Goal: Task Accomplishment & Management: Manage account settings

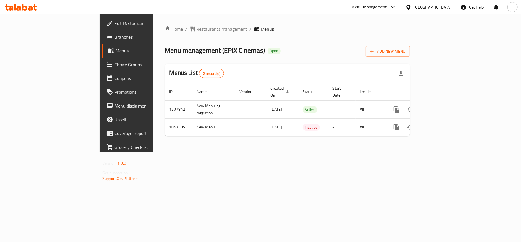
click at [221, 152] on div "Home / Restaurants management / Menus Menu management ( EPIX Cinemas ) Open Add…" at bounding box center [287, 83] width 268 height 138
click at [270, 46] on div "Menu management ( EPIX Cinemas ) Open Add New Menu" at bounding box center [287, 50] width 245 height 13
click at [115, 22] on span "Edit Restaurant" at bounding box center [149, 23] width 68 height 7
click at [228, 152] on div "Home / Restaurants management / Menus Menu management ( Flora National ) Open A…" at bounding box center [287, 83] width 269 height 138
click at [282, 42] on div "Home / Restaurants management / Menus Menu management ( Flora National ) Open A…" at bounding box center [288, 82] width 246 height 115
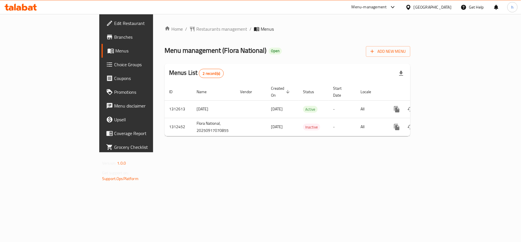
click at [439, 8] on div "[GEOGRAPHIC_DATA]" at bounding box center [433, 7] width 38 height 6
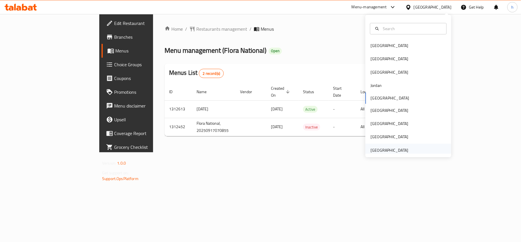
click at [381, 147] on div "[GEOGRAPHIC_DATA]" at bounding box center [389, 149] width 47 height 13
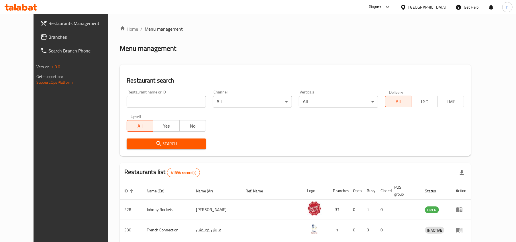
click at [48, 36] on span "Branches" at bounding box center [81, 37] width 67 height 7
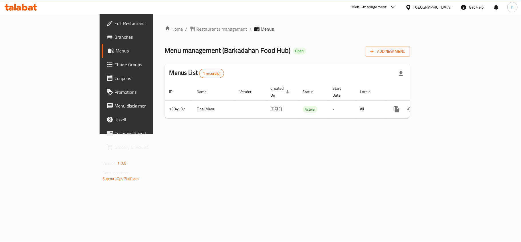
click at [384, 134] on div "Home / Restaurants management / Menus Menu management ( Barkadahan Food Hub ) O…" at bounding box center [287, 74] width 268 height 120
click at [382, 55] on div "Menu management ( Barkadahan Food Hub ) Open Add New Menu" at bounding box center [287, 50] width 245 height 13
